Goal: Task Accomplishment & Management: Manage account settings

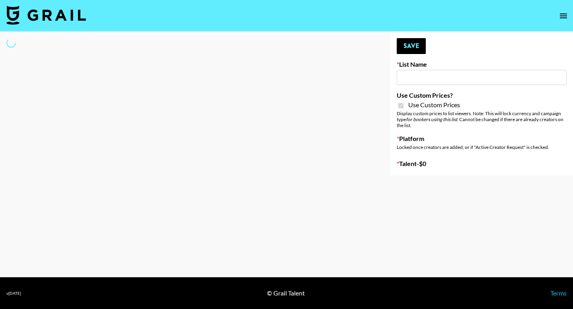
type input "sss"
checkbox input "true"
select select "Brand"
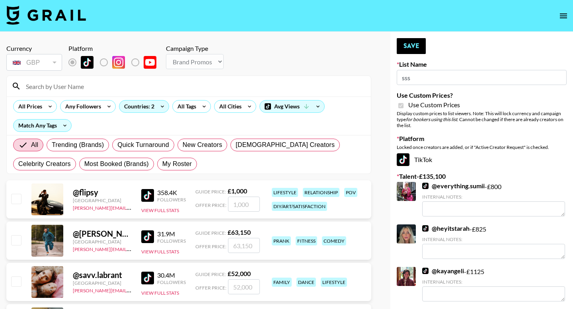
click at [190, 171] on div "All Trending (Brands) Quick Turnaround New Creators LGBTQIA+ Creators Celebrity…" at bounding box center [189, 155] width 354 height 38
click at [183, 163] on span "My Roster" at bounding box center [176, 164] width 29 height 10
click at [162, 164] on input "My Roster" at bounding box center [162, 164] width 0 height 0
radio input "true"
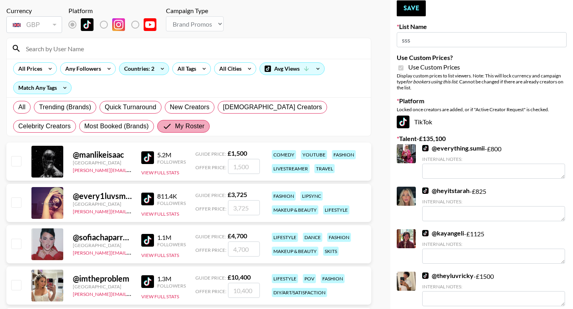
scroll to position [41, 0]
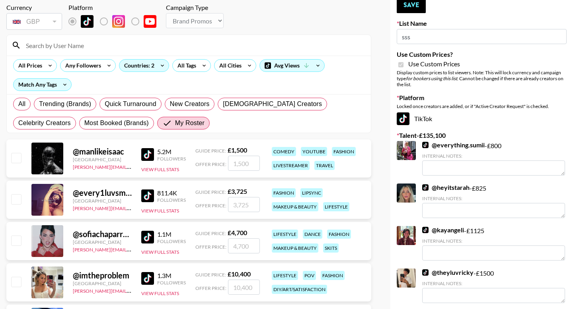
click at [21, 200] on input "checkbox" at bounding box center [16, 199] width 10 height 10
checkbox input "true"
drag, startPoint x: 245, startPoint y: 209, endPoint x: 230, endPoint y: 207, distance: 15.2
click at [231, 208] on input "3725" at bounding box center [244, 204] width 32 height 15
type input "2500"
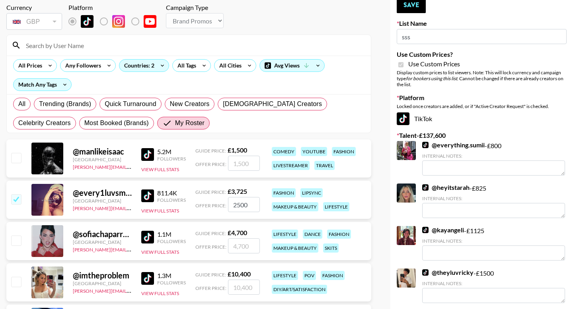
click at [16, 243] on input "checkbox" at bounding box center [16, 241] width 10 height 10
checkbox input "true"
drag, startPoint x: 253, startPoint y: 250, endPoint x: 220, endPoint y: 249, distance: 33.0
click at [221, 249] on div "Offer Price: 4700" at bounding box center [227, 246] width 64 height 15
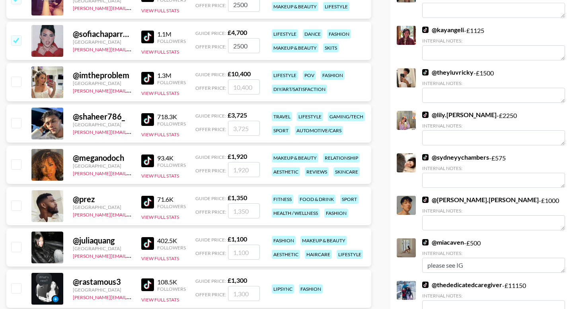
scroll to position [243, 0]
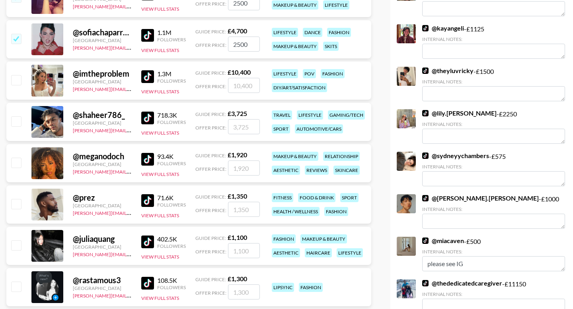
type input "2500"
click at [16, 245] on input "checkbox" at bounding box center [16, 246] width 10 height 10
checkbox input "true"
type input "1100"
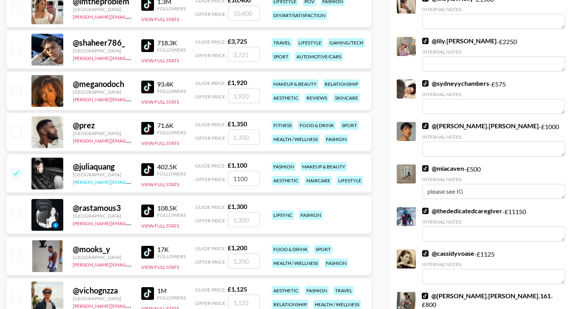
scroll to position [316, 0]
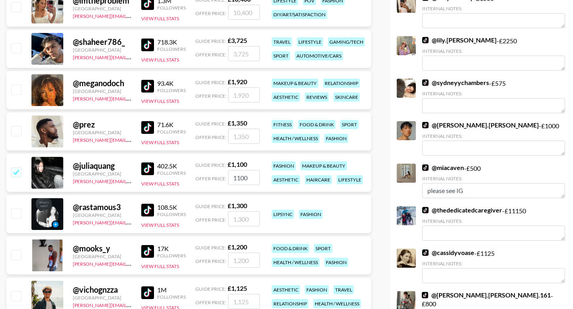
click at [13, 215] on input "checkbox" at bounding box center [16, 214] width 10 height 10
checkbox input "true"
type input "1300"
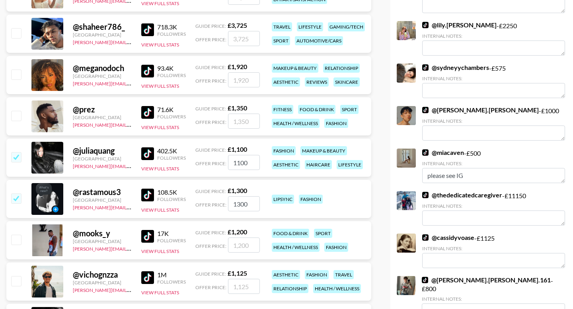
scroll to position [332, 0]
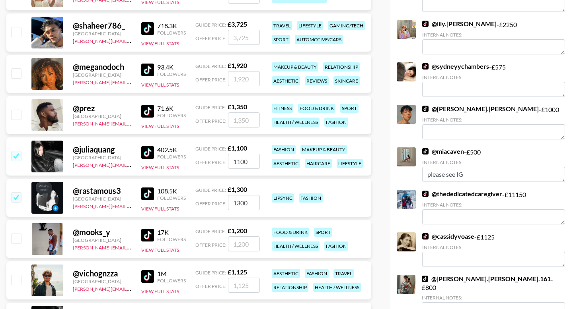
click at [18, 280] on input "checkbox" at bounding box center [16, 280] width 10 height 10
checkbox input "true"
type input "1125"
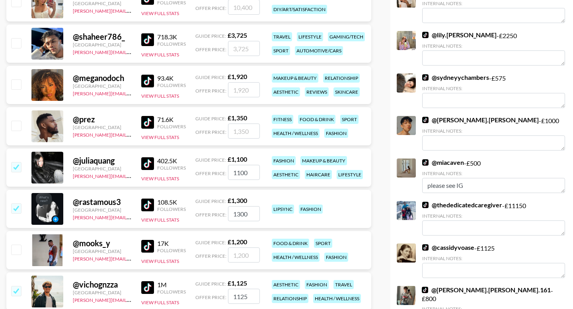
scroll to position [321, 0]
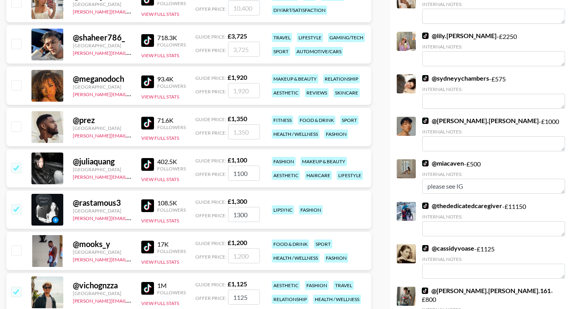
click at [15, 85] on input "checkbox" at bounding box center [16, 85] width 10 height 10
checkbox input "true"
type input "1920"
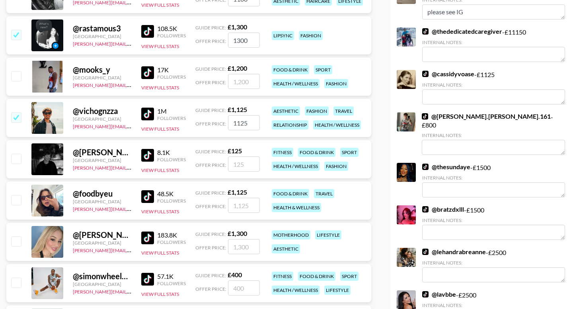
scroll to position [496, 0]
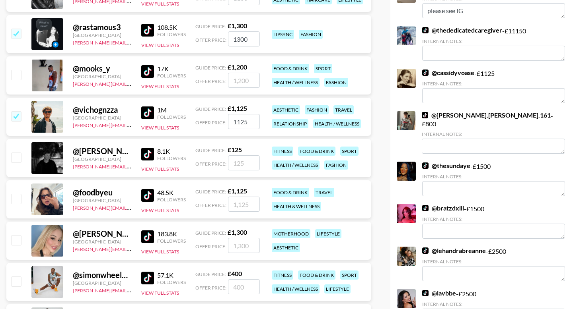
click at [16, 241] on input "checkbox" at bounding box center [16, 240] width 10 height 10
checkbox input "true"
type input "1300"
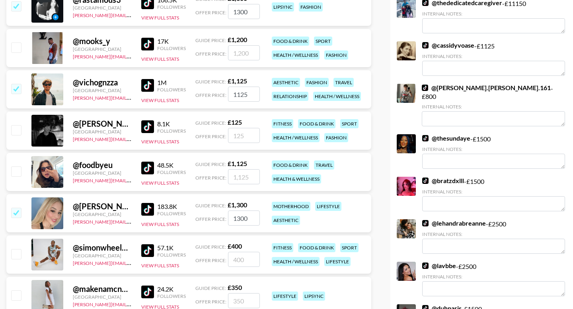
scroll to position [525, 0]
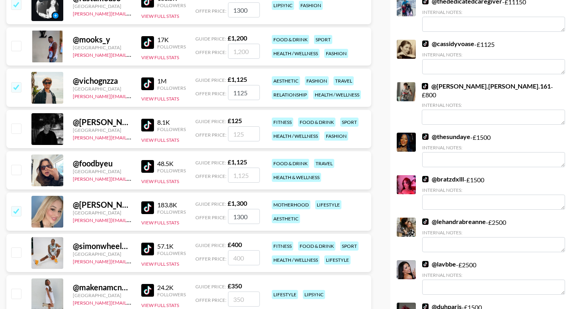
click at [14, 253] on input "checkbox" at bounding box center [16, 253] width 10 height 10
checkbox input "true"
type input "400"
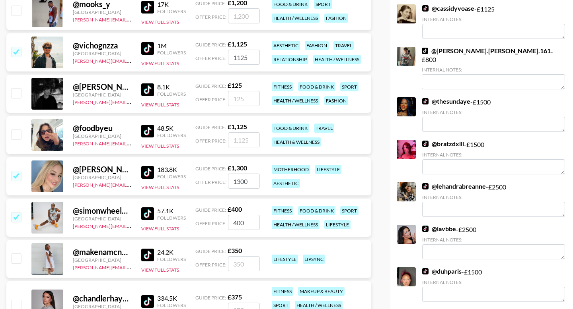
scroll to position [562, 0]
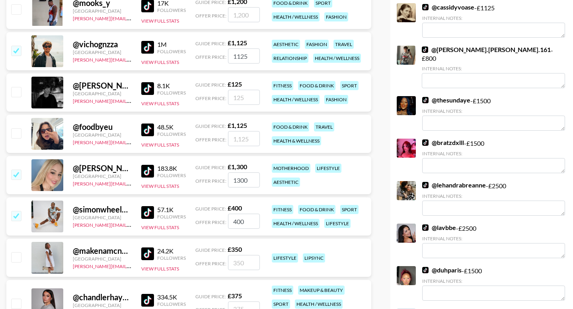
click at [14, 253] on input "checkbox" at bounding box center [16, 258] width 10 height 10
checkbox input "true"
type input "350"
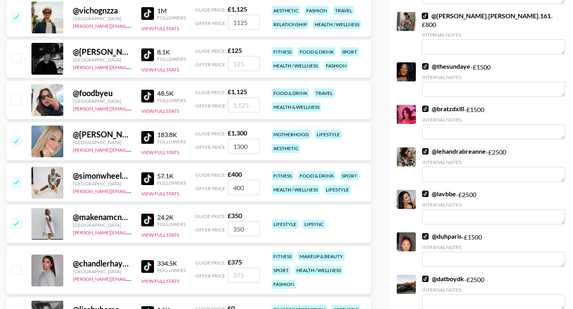
scroll to position [596, 0]
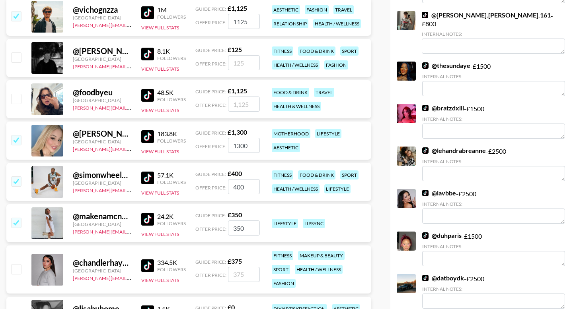
click at [16, 270] on input "checkbox" at bounding box center [16, 269] width 10 height 10
checkbox input "true"
type input "375"
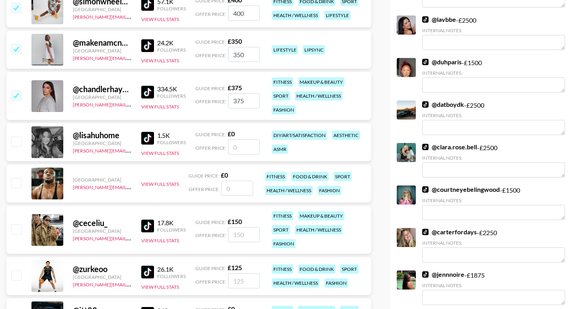
scroll to position [783, 0]
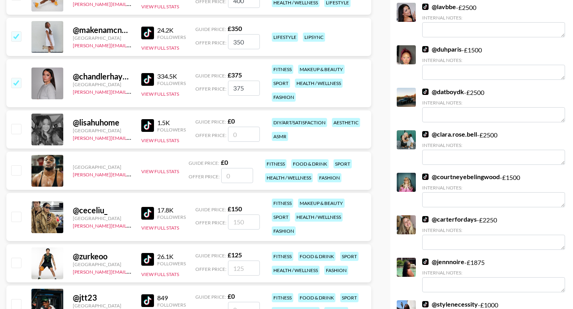
click at [248, 219] on input "number" at bounding box center [244, 222] width 32 height 15
checkbox input "true"
type input "375"
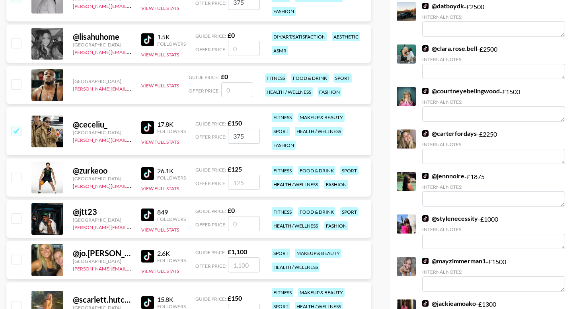
scroll to position [878, 0]
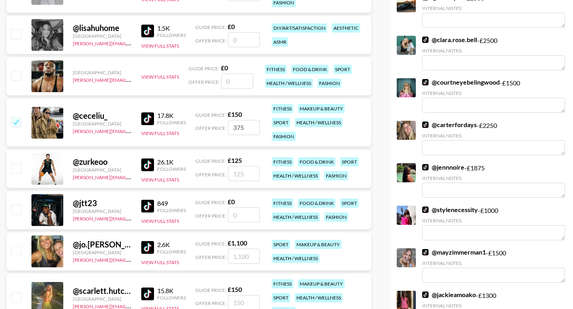
click at [243, 177] on input "number" at bounding box center [244, 173] width 32 height 15
type input "3"
checkbox input "true"
type input "375"
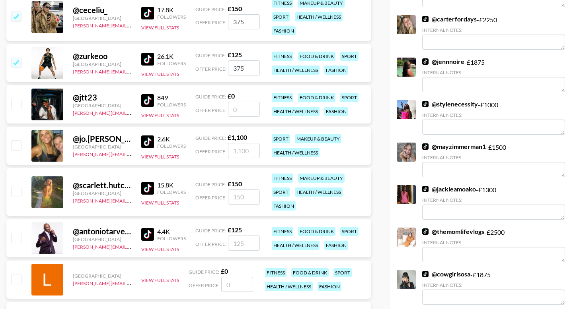
scroll to position [985, 0]
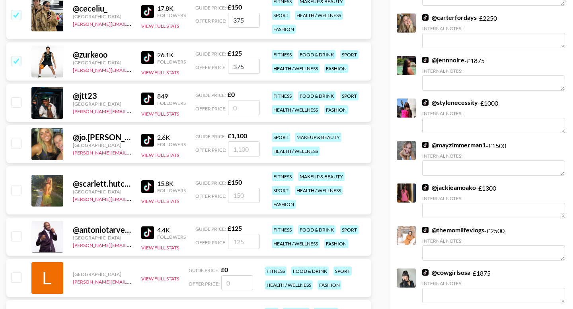
click at [13, 190] on input "checkbox" at bounding box center [16, 190] width 10 height 10
checkbox input "true"
drag, startPoint x: 251, startPoint y: 196, endPoint x: 213, endPoint y: 195, distance: 37.8
click at [213, 196] on div "Offer Price: 150" at bounding box center [227, 195] width 64 height 15
type input "375"
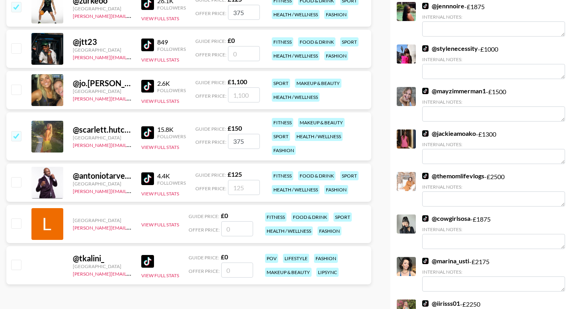
scroll to position [1037, 0]
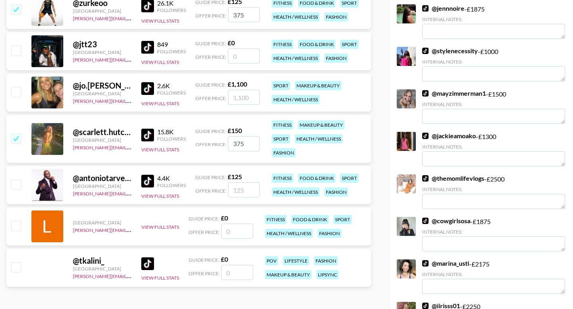
click at [161, 87] on div "2.6K" at bounding box center [171, 86] width 29 height 8
click at [149, 87] on img at bounding box center [147, 88] width 13 height 13
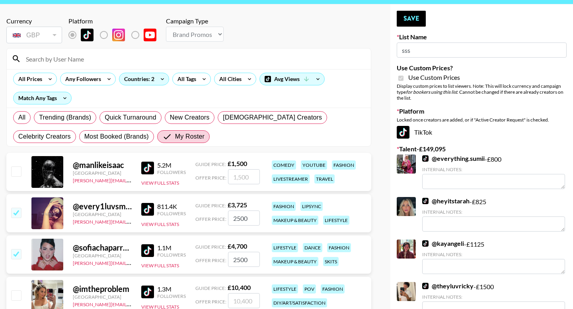
scroll to position [0, 0]
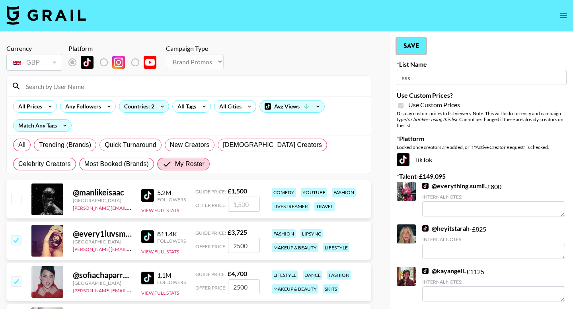
click at [409, 47] on button "Save" at bounding box center [410, 46] width 29 height 16
radio input "true"
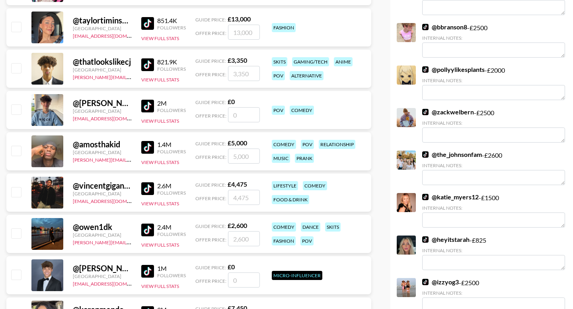
scroll to position [2931, 0]
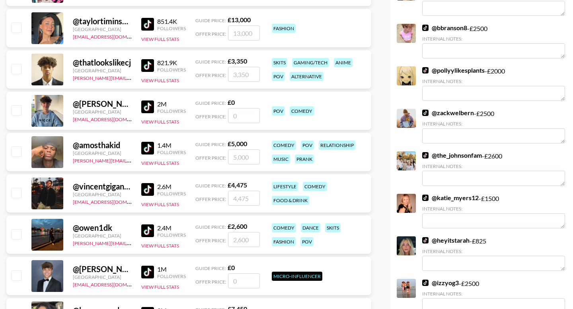
click at [449, 237] on link "@ heyitstarah" at bounding box center [445, 241] width 47 height 8
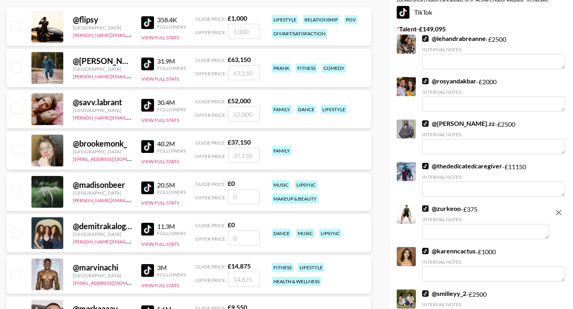
scroll to position [0, 0]
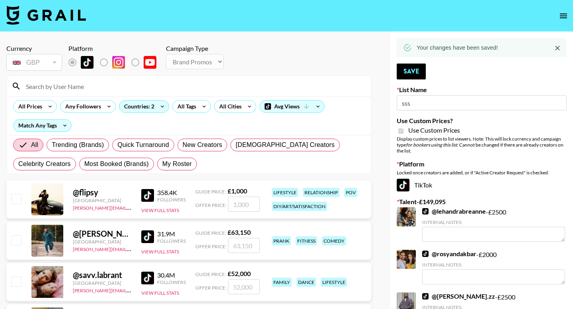
click at [208, 85] on input at bounding box center [193, 86] width 345 height 13
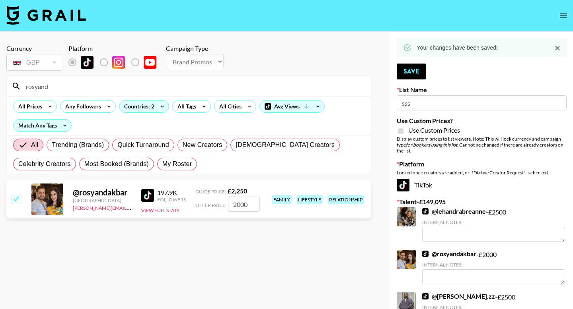
type input "rosyand"
click at [181, 157] on div "All Trending (Brands) Quick Turnaround New Creators LGBTQIA+ Creators Celebrity…" at bounding box center [189, 155] width 354 height 38
click at [179, 168] on span "My Roster" at bounding box center [176, 164] width 29 height 10
click at [162, 164] on input "My Roster" at bounding box center [162, 164] width 0 height 0
radio input "true"
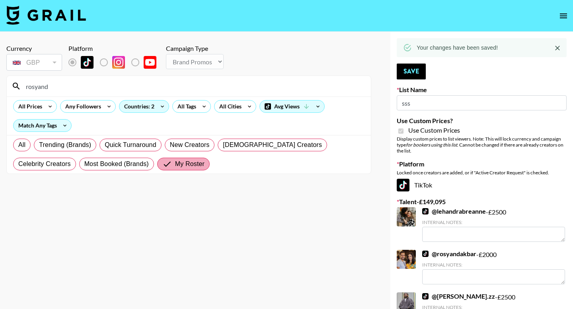
click at [162, 161] on input "My Roster" at bounding box center [168, 164] width 13 height 10
drag, startPoint x: 52, startPoint y: 86, endPoint x: 0, endPoint y: 85, distance: 52.1
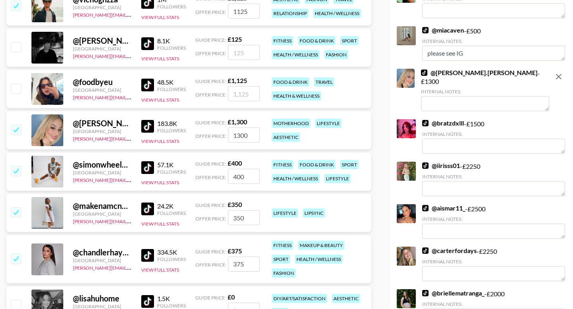
scroll to position [610, 0]
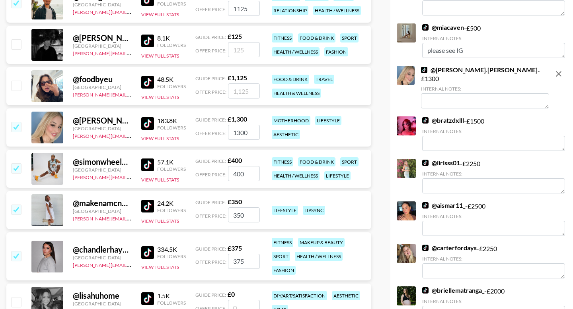
click at [17, 166] on input "checkbox" at bounding box center [16, 168] width 10 height 10
checkbox input "false"
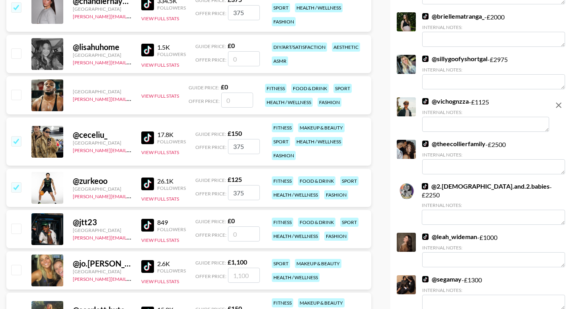
scroll to position [870, 0]
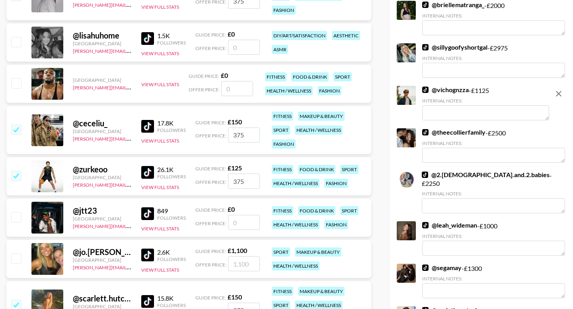
click at [19, 175] on input "checkbox" at bounding box center [16, 176] width 10 height 10
checkbox input "false"
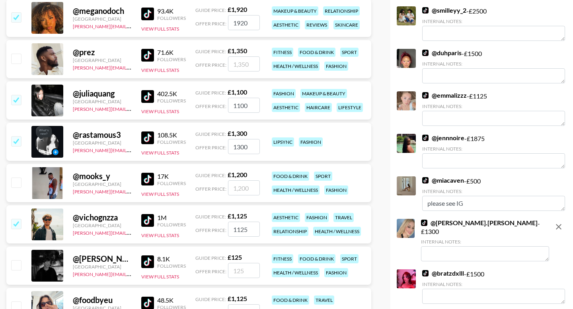
scroll to position [0, 0]
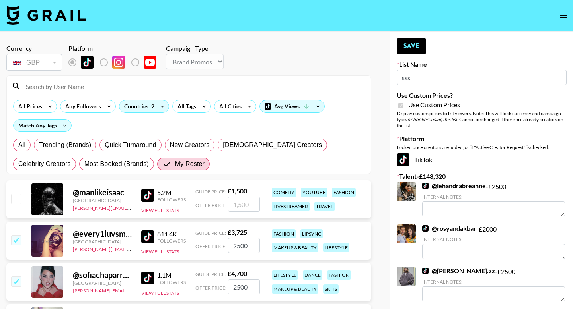
click at [415, 45] on button "Save" at bounding box center [410, 46] width 29 height 16
radio input "true"
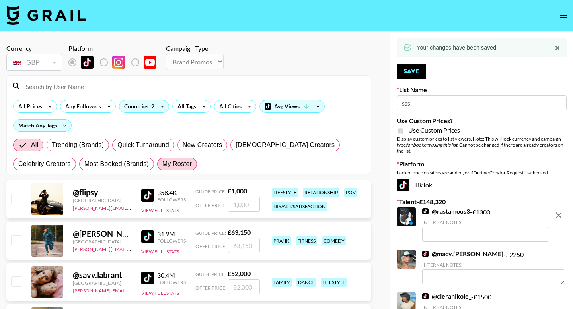
click at [174, 163] on span "My Roster" at bounding box center [176, 164] width 29 height 10
click at [162, 164] on input "My Roster" at bounding box center [162, 164] width 0 height 0
radio input "true"
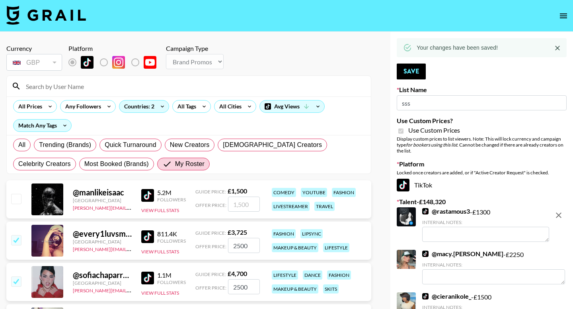
click at [144, 83] on input at bounding box center [193, 86] width 345 height 13
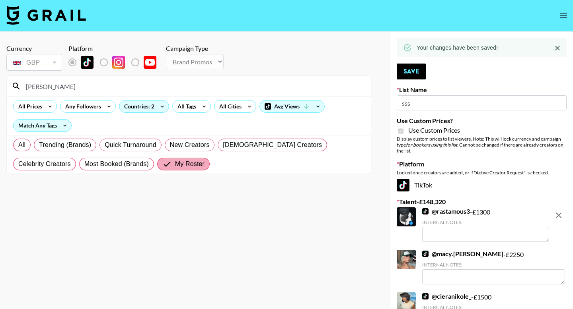
type input "brad"
click at [175, 167] on span "My Roster" at bounding box center [189, 164] width 29 height 10
click at [162, 167] on input "My Roster" at bounding box center [168, 164] width 13 height 10
click at [175, 161] on span "My Roster" at bounding box center [189, 164] width 29 height 10
click at [162, 161] on input "My Roster" at bounding box center [168, 164] width 13 height 10
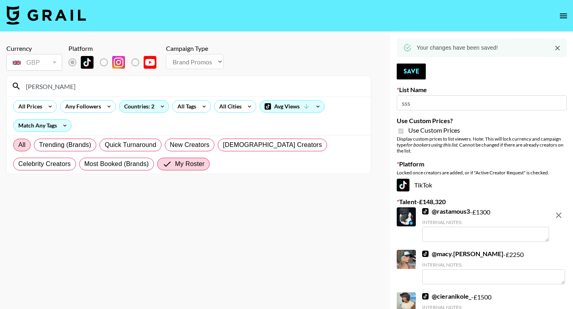
click at [20, 144] on span "All" at bounding box center [21, 145] width 7 height 10
click at [18, 145] on input "All" at bounding box center [18, 145] width 0 height 0
radio input "true"
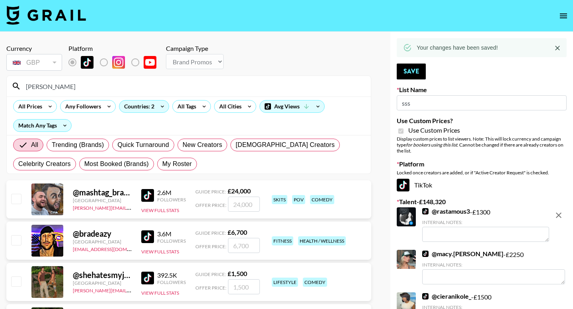
click at [62, 87] on input "brad" at bounding box center [193, 86] width 345 height 13
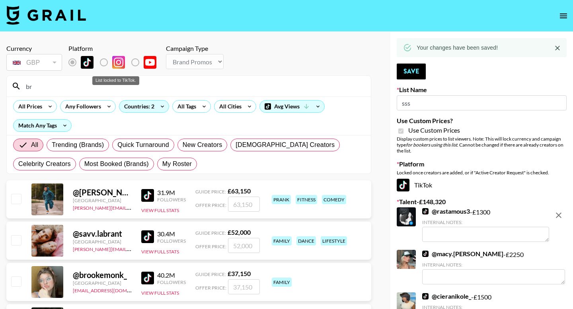
type input "b"
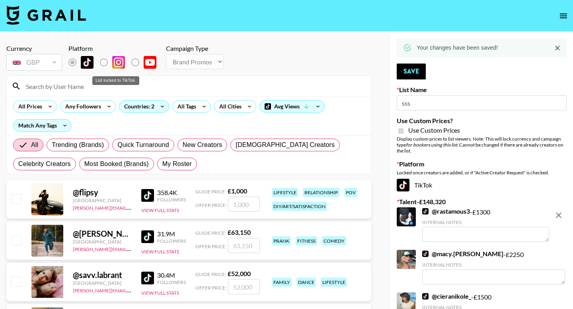
type input "i"
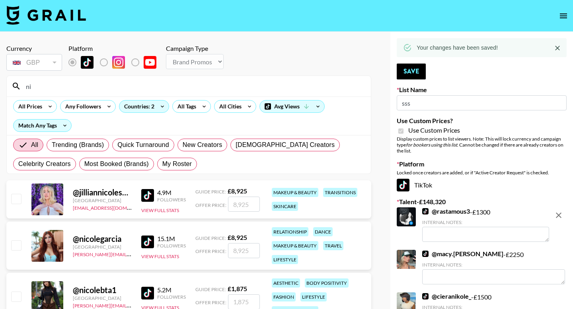
type input "n"
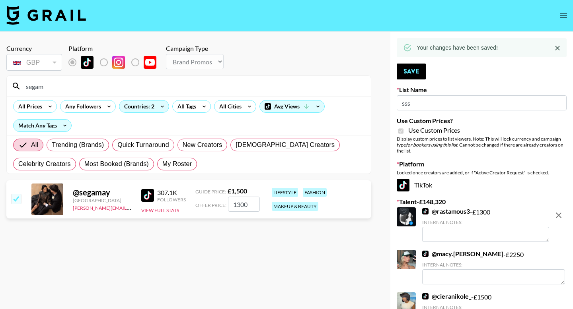
type input "segama"
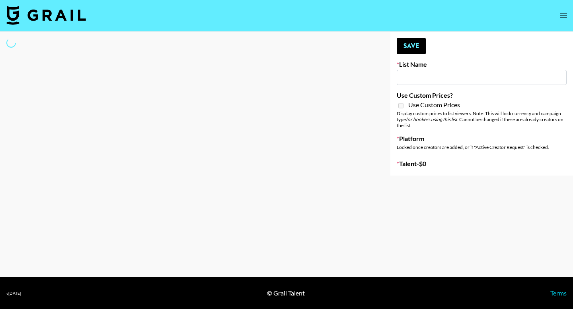
type input "Primal Harvest ([DATE])"
select select "Song"
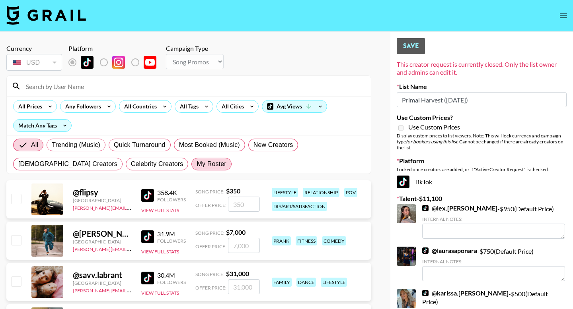
click at [196, 166] on span "My Roster" at bounding box center [210, 164] width 29 height 10
click at [196, 164] on input "My Roster" at bounding box center [196, 164] width 0 height 0
radio input "true"
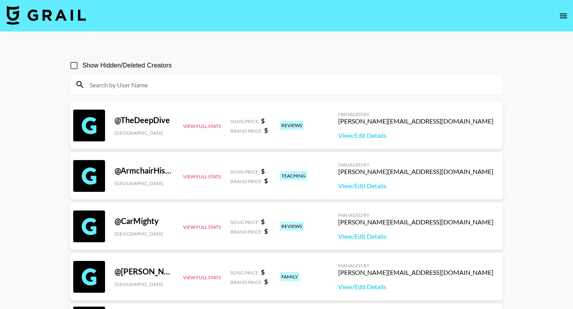
click at [416, 87] on input at bounding box center [291, 84] width 413 height 13
click at [565, 16] on icon "open drawer" at bounding box center [563, 16] width 10 height 10
click at [560, 17] on icon "open drawer" at bounding box center [563, 16] width 7 height 5
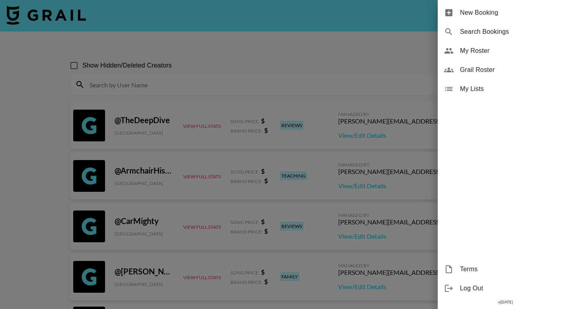
click at [475, 54] on span "My Roster" at bounding box center [513, 51] width 107 height 10
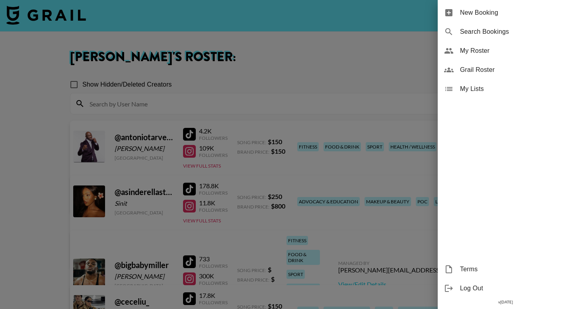
click at [271, 68] on div at bounding box center [286, 154] width 573 height 309
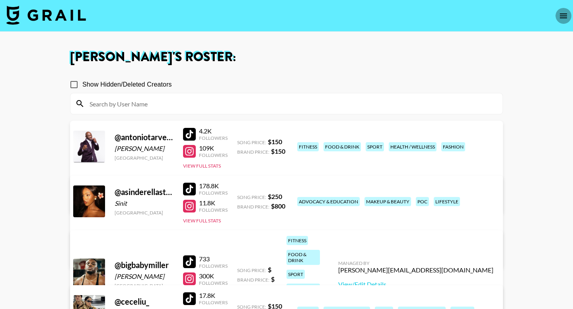
click at [561, 12] on icon "open drawer" at bounding box center [563, 16] width 10 height 10
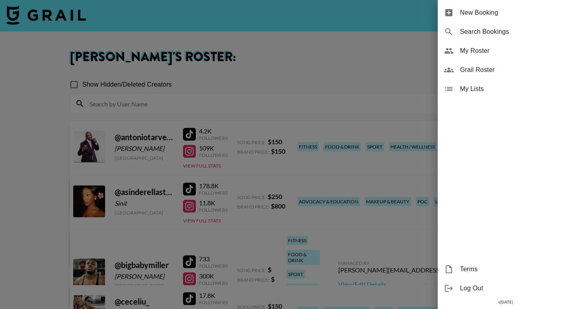
click at [246, 83] on div at bounding box center [286, 154] width 573 height 309
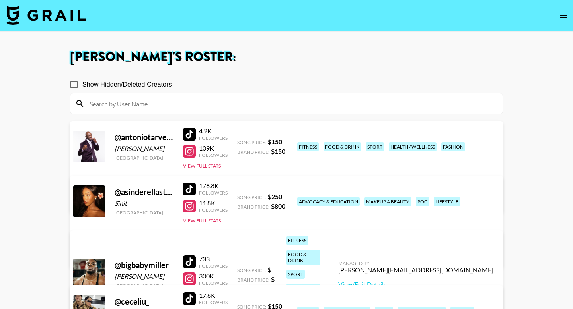
click at [230, 104] on input at bounding box center [291, 103] width 413 height 13
type input "i"
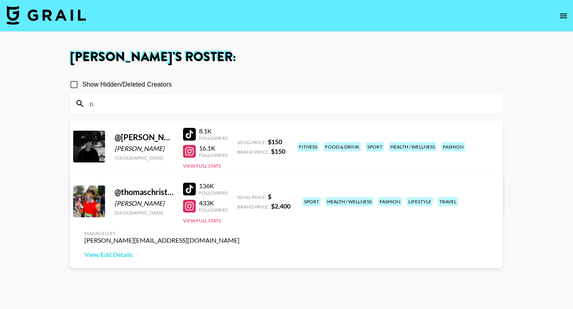
type input "t"
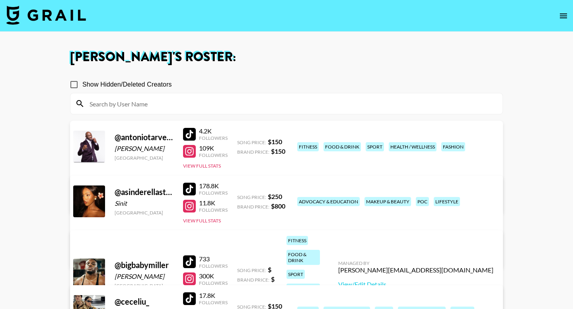
click at [560, 11] on icon "open drawer" at bounding box center [563, 16] width 10 height 10
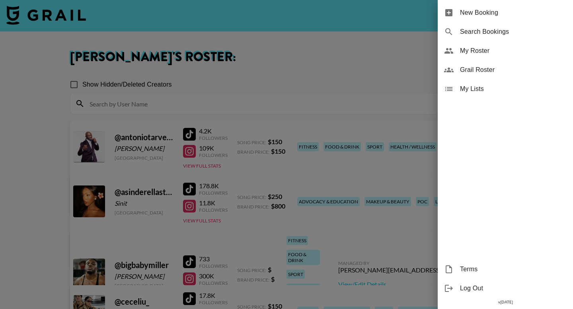
click at [476, 50] on span "My Roster" at bounding box center [513, 51] width 107 height 10
click at [477, 66] on span "Grail Roster" at bounding box center [513, 70] width 107 height 10
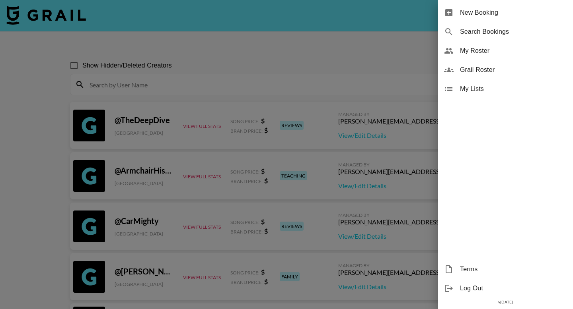
click at [288, 65] on div at bounding box center [286, 154] width 573 height 309
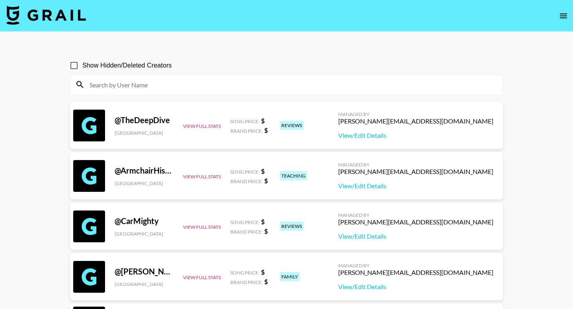
click at [250, 87] on input at bounding box center [291, 84] width 413 height 13
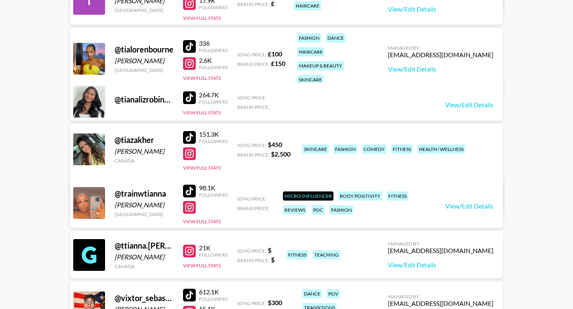
scroll to position [2048, 0]
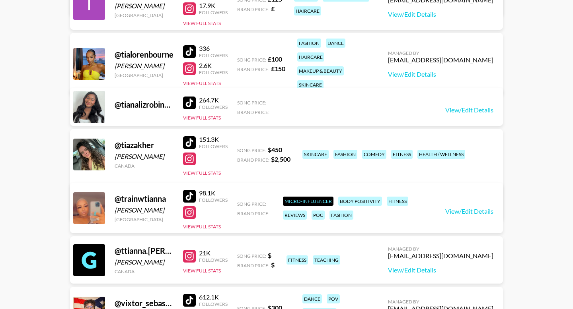
type input "tia"
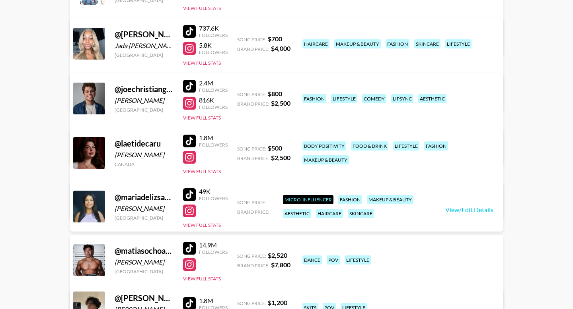
scroll to position [1131, 0]
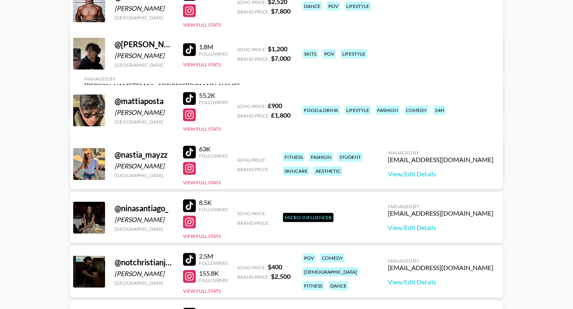
click at [523, 119] on main "Show Hidden/Deleted Creators tia @ christian_birkenberger Christian Birkenberge…" at bounding box center [286, 117] width 573 height 2432
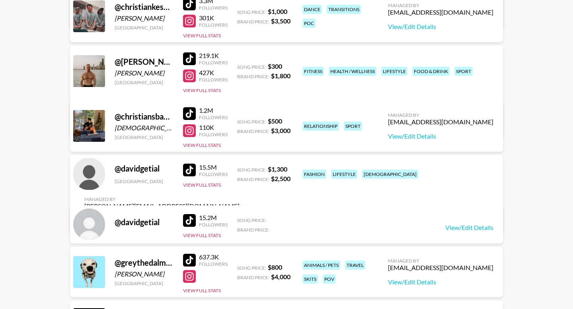
scroll to position [374, 0]
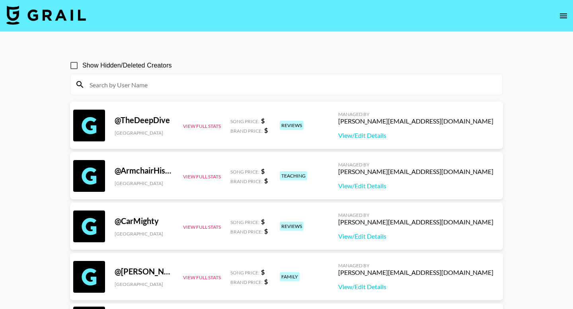
click at [563, 17] on icon "open drawer" at bounding box center [563, 16] width 10 height 10
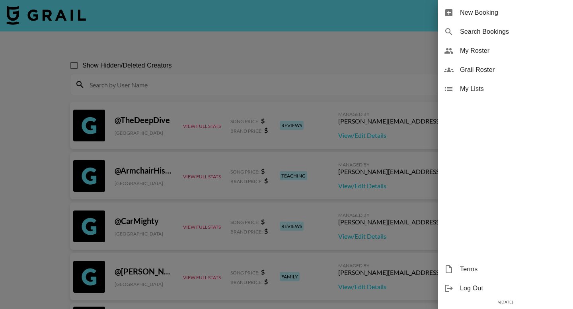
click at [490, 55] on span "My Roster" at bounding box center [513, 51] width 107 height 10
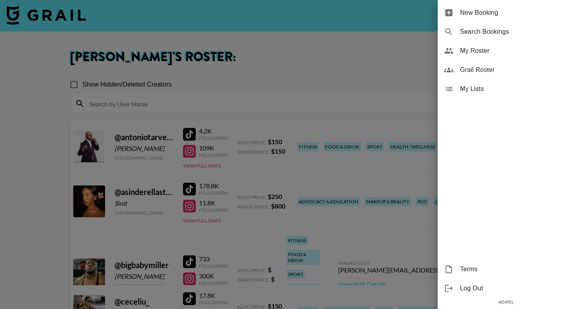
click at [311, 56] on div at bounding box center [286, 154] width 573 height 309
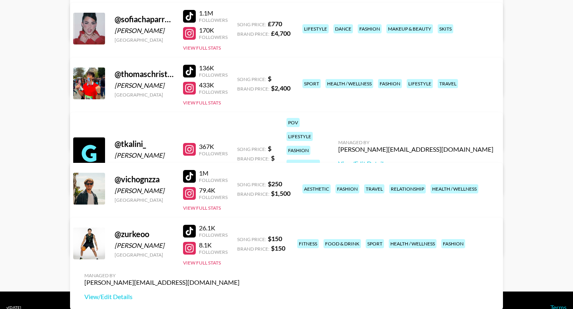
scroll to position [1719, 0]
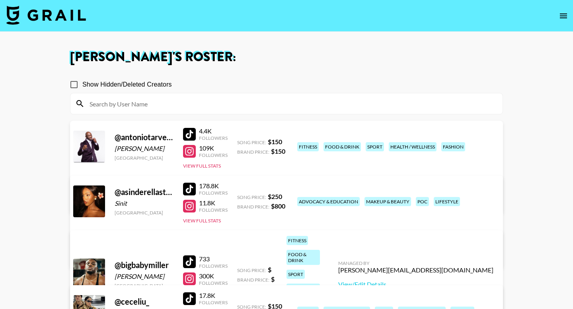
click at [140, 99] on input at bounding box center [291, 103] width 413 height 13
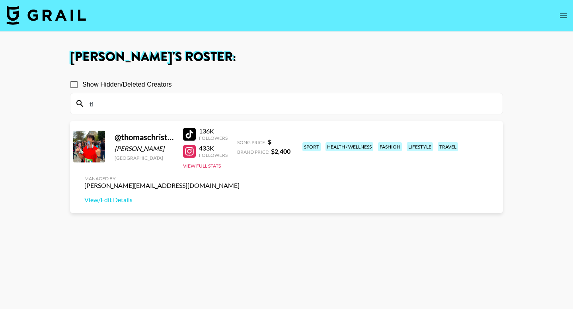
type input "t"
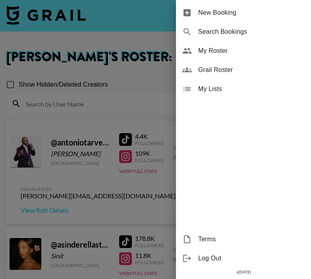
click at [120, 153] on div at bounding box center [155, 139] width 311 height 279
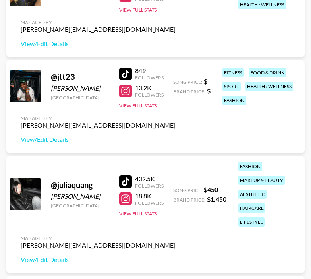
scroll to position [1008, 0]
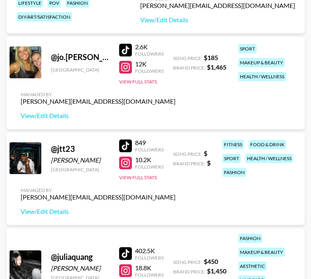
click at [124, 70] on div at bounding box center [125, 67] width 13 height 13
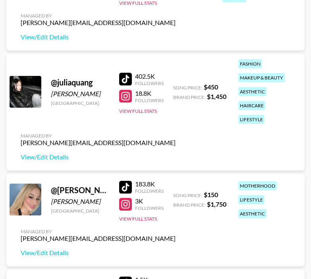
scroll to position [1191, 0]
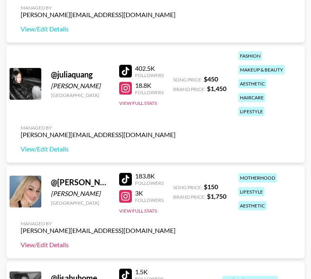
click at [45, 245] on link "View/Edit Details" at bounding box center [98, 245] width 155 height 8
click at [142, 210] on button "View Full Stats" at bounding box center [138, 211] width 38 height 6
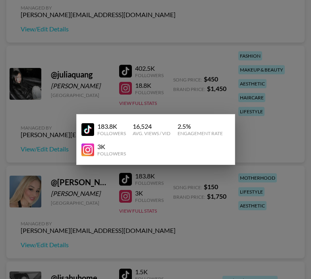
click at [137, 229] on div at bounding box center [155, 139] width 311 height 279
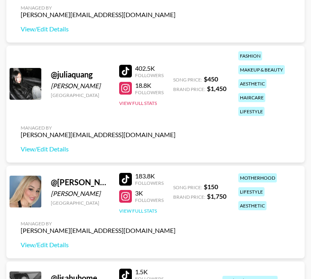
click at [137, 212] on button "View Full Stats" at bounding box center [138, 211] width 38 height 6
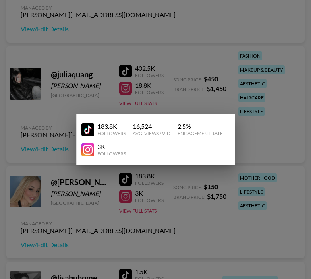
click at [134, 242] on div at bounding box center [155, 139] width 311 height 279
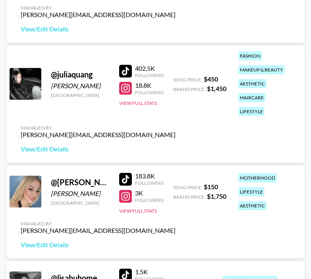
click at [123, 177] on div at bounding box center [125, 179] width 13 height 13
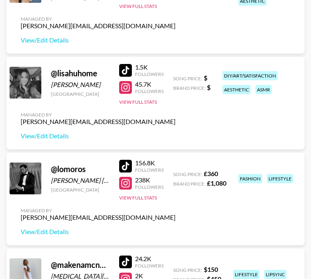
scroll to position [1478, 0]
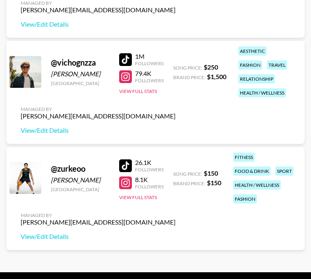
scroll to position [3385, 0]
